Goal: Task Accomplishment & Management: Manage account settings

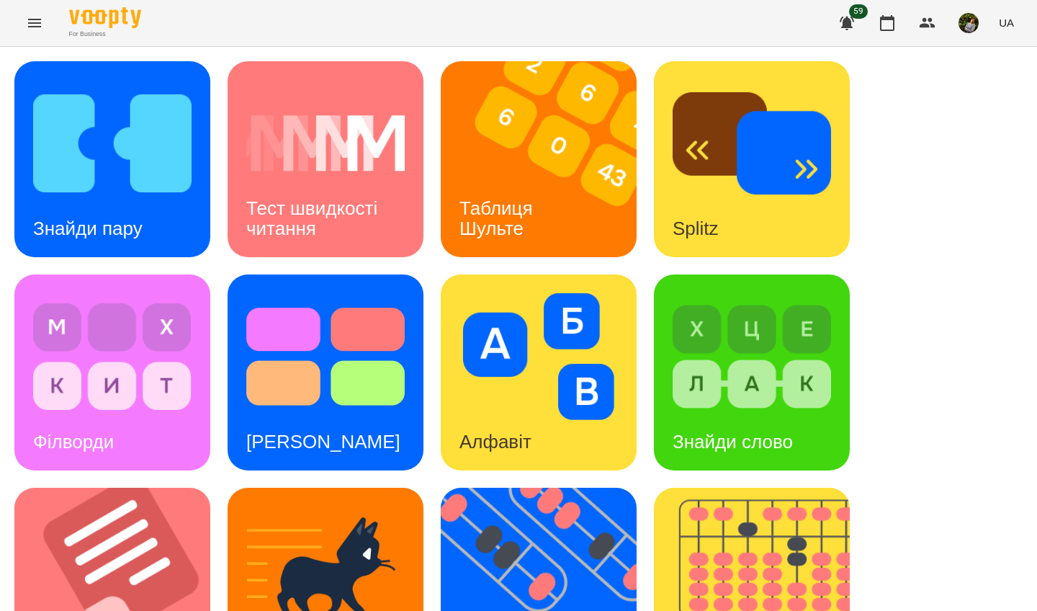
scroll to position [513, 0]
drag, startPoint x: 612, startPoint y: 18, endPoint x: 135, endPoint y: 300, distance: 553.9
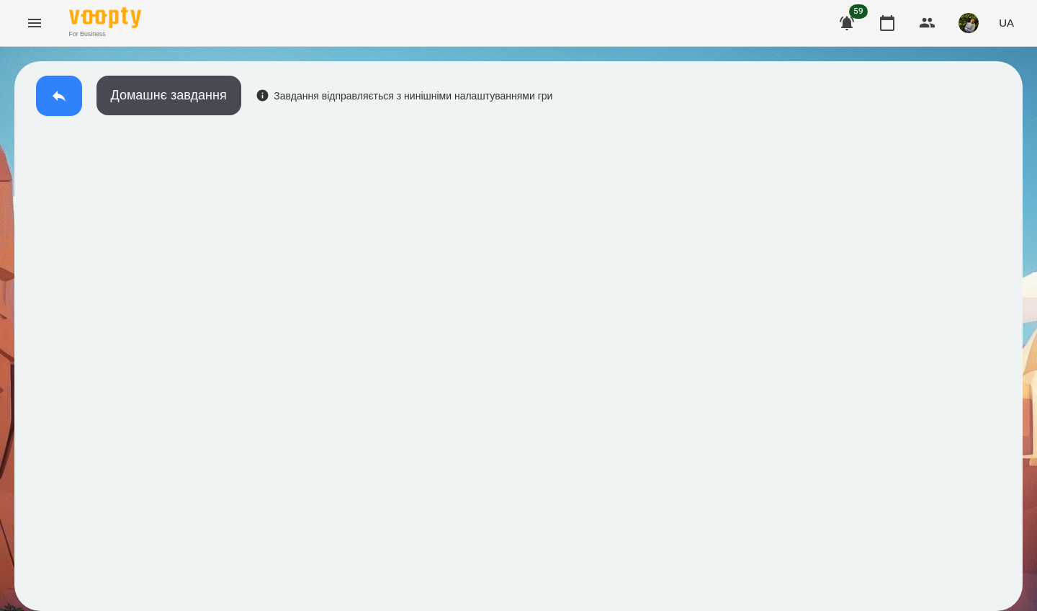
click at [63, 91] on icon at bounding box center [58, 95] width 17 height 17
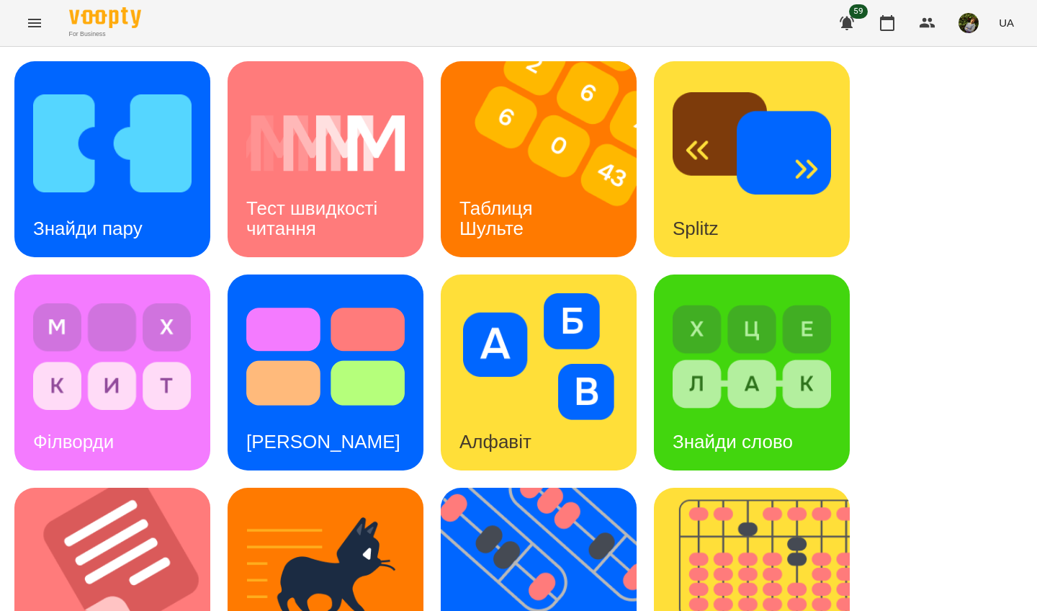
click at [136, 186] on img at bounding box center [112, 143] width 158 height 127
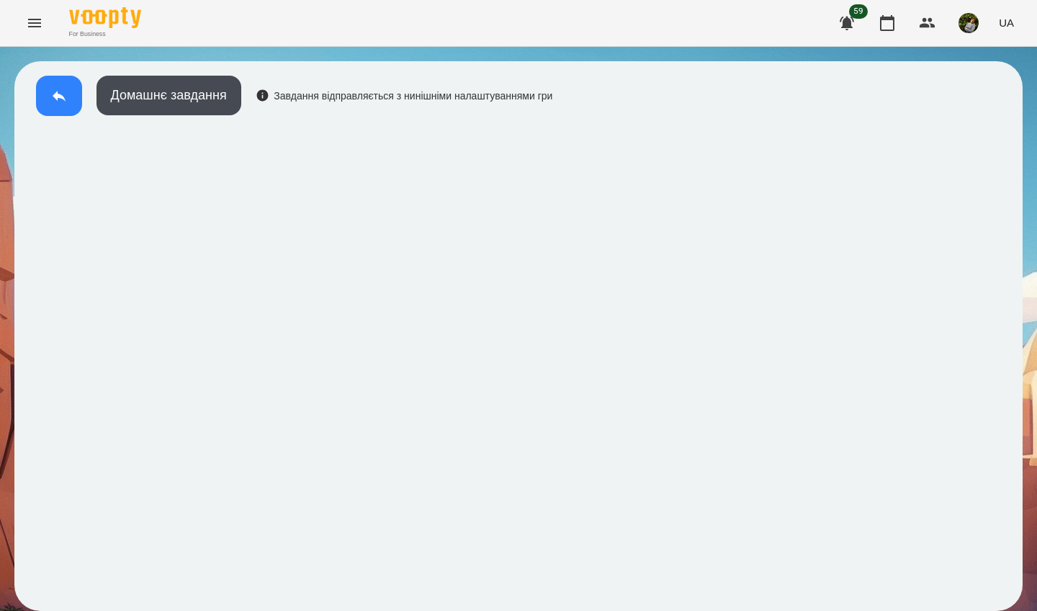
click at [60, 104] on button at bounding box center [59, 96] width 46 height 40
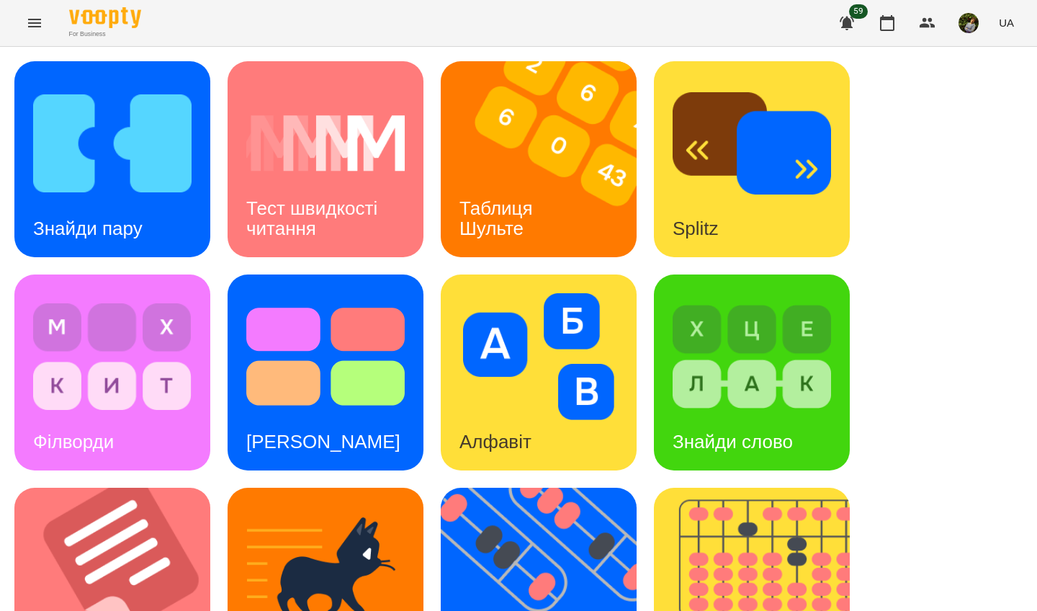
click at [356, 443] on div "[PERSON_NAME]" at bounding box center [324, 441] width 192 height 57
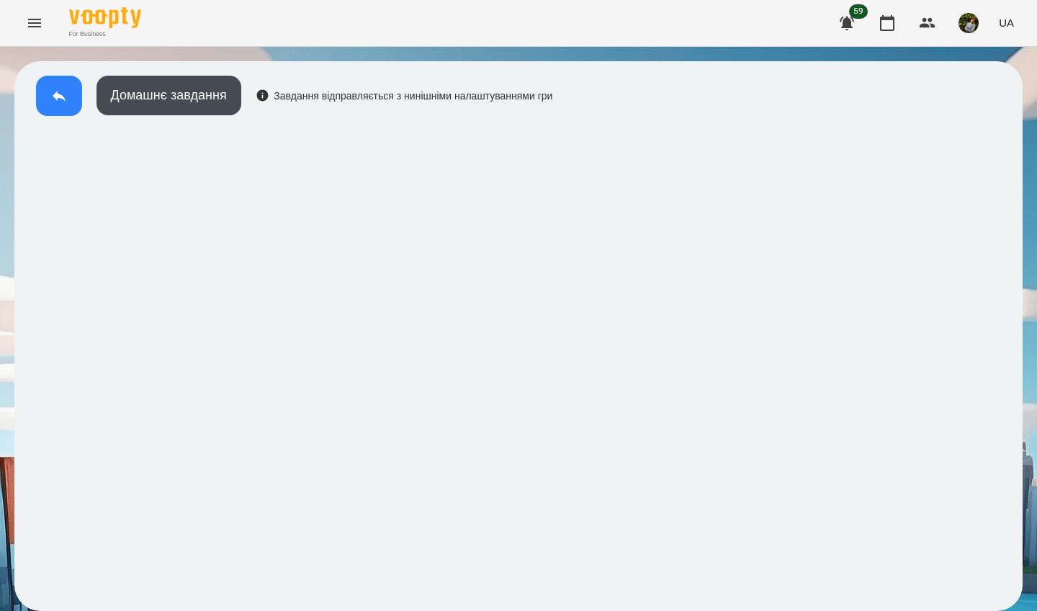
click at [60, 96] on icon at bounding box center [59, 96] width 13 height 11
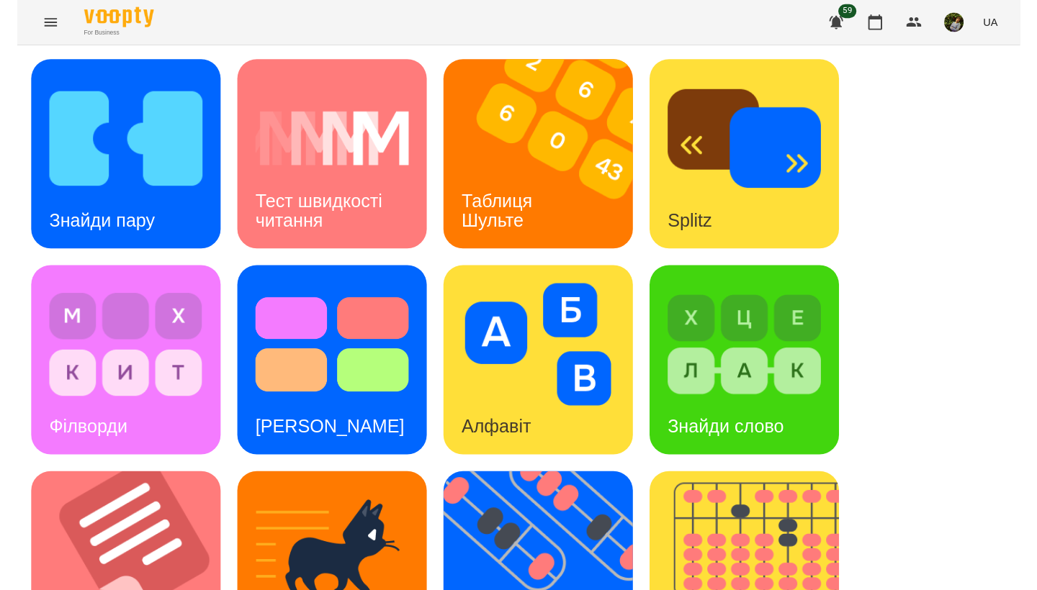
scroll to position [513, 0]
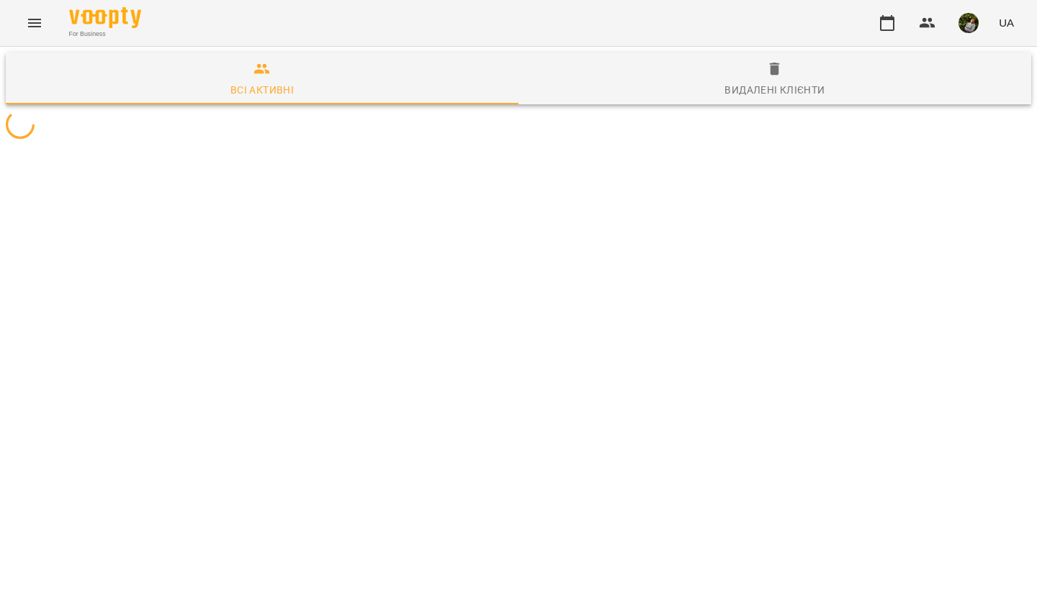
click at [31, 22] on icon "Menu" at bounding box center [34, 22] width 17 height 17
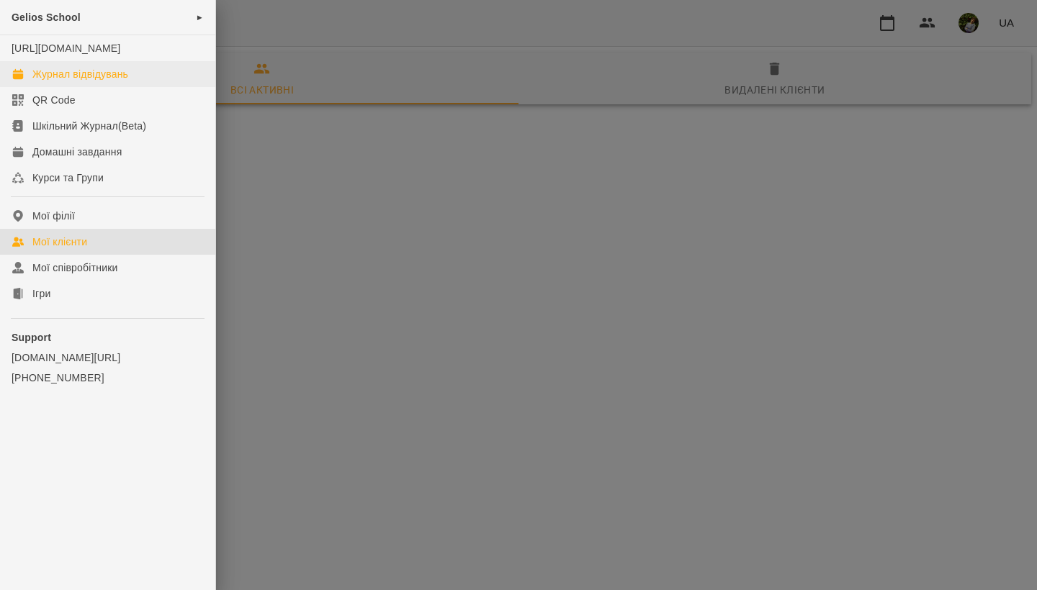
click at [65, 81] on div "Журнал відвідувань" at bounding box center [80, 74] width 96 height 14
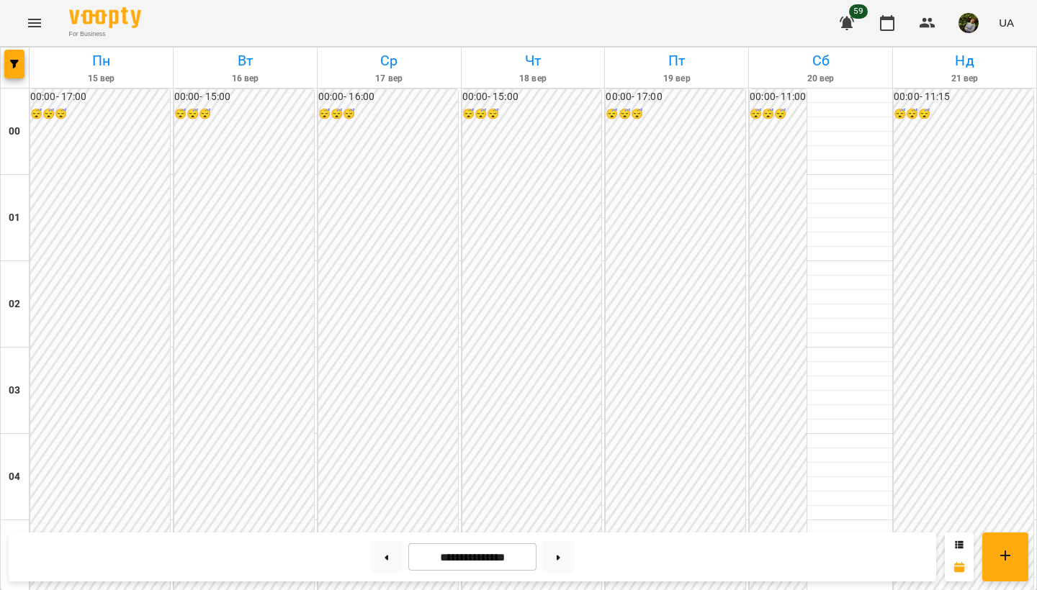
scroll to position [1452, 0]
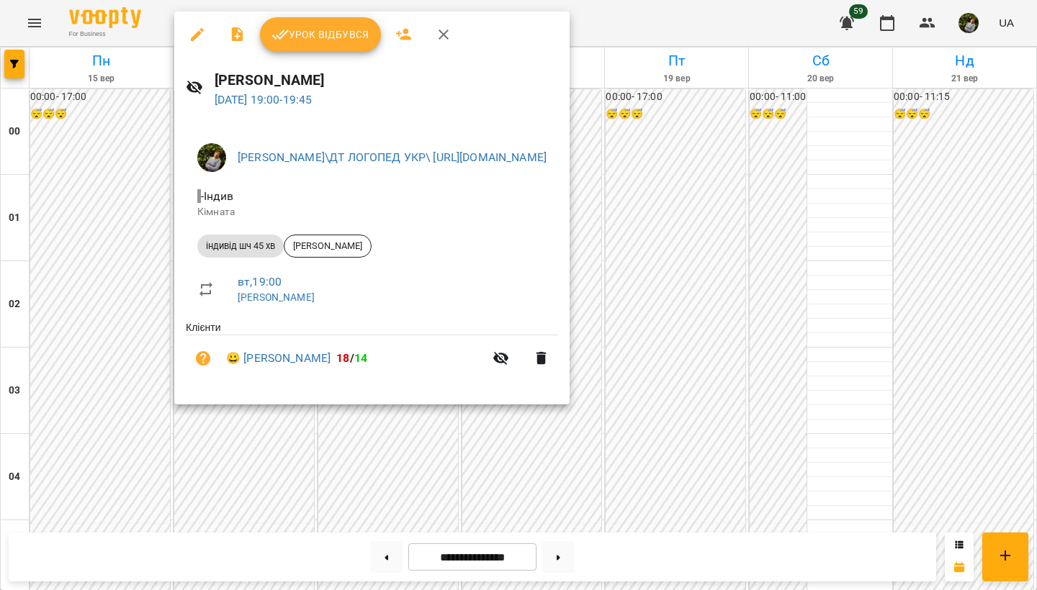
click at [356, 37] on span "Урок відбувся" at bounding box center [320, 34] width 98 height 17
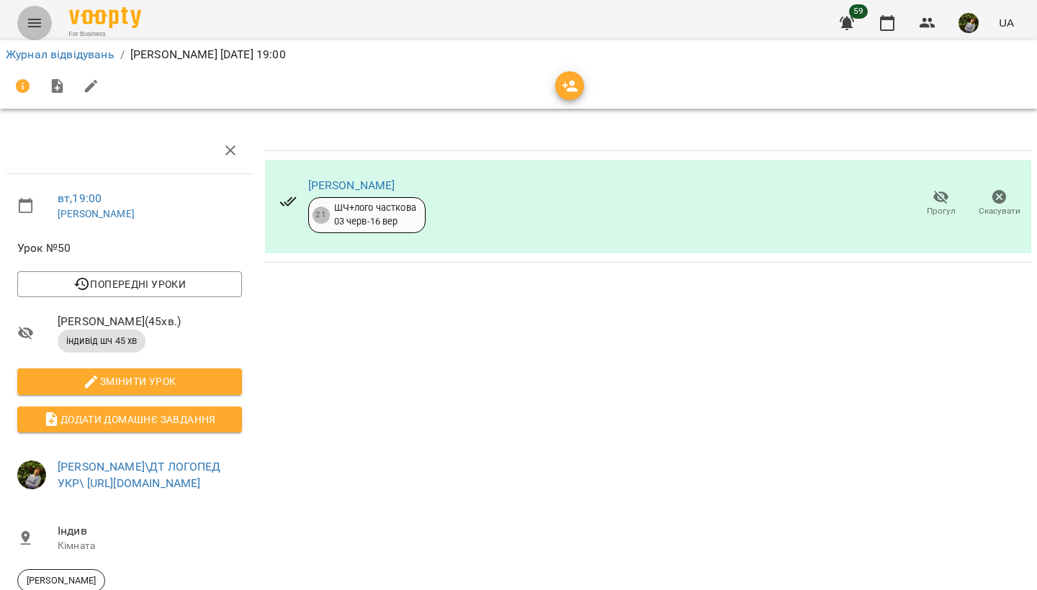
click at [29, 19] on icon "Menu" at bounding box center [34, 23] width 13 height 9
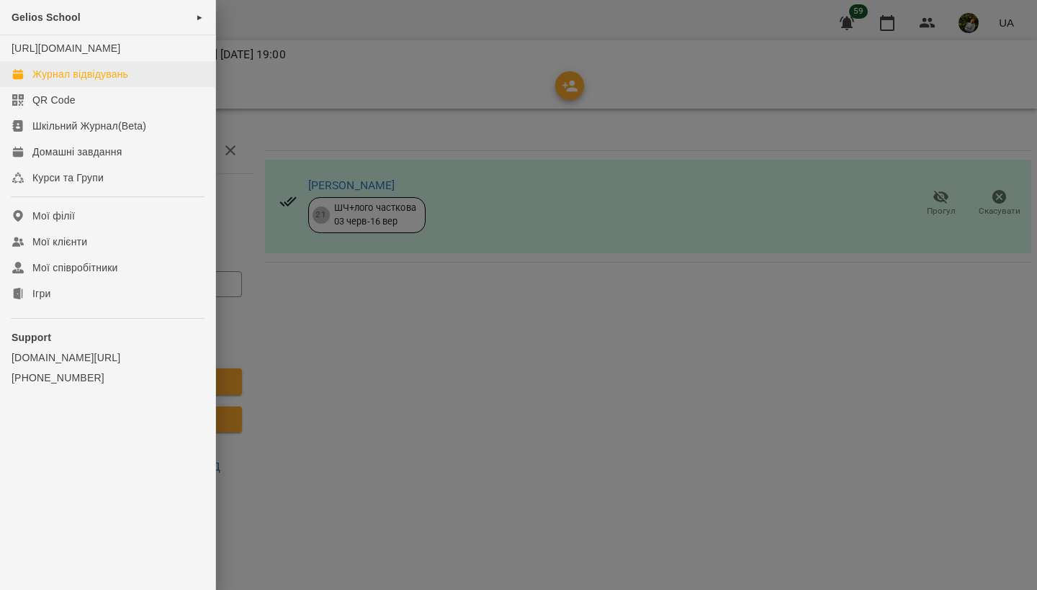
click at [48, 81] on div "Журнал відвідувань" at bounding box center [80, 74] width 96 height 14
